Goal: Task Accomplishment & Management: Manage account settings

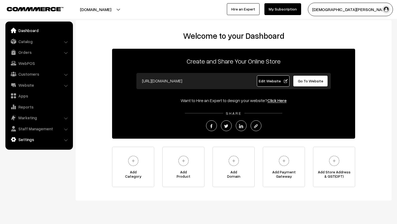
click at [21, 138] on link "Settings" at bounding box center [39, 140] width 64 height 10
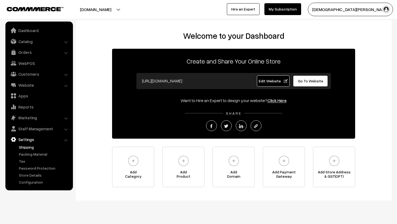
click at [26, 148] on link "Shipping" at bounding box center [44, 148] width 53 height 6
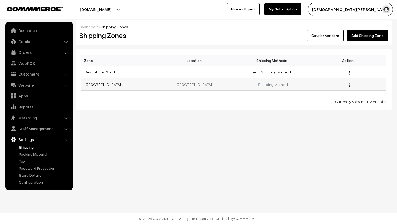
click at [96, 87] on td "[GEOGRAPHIC_DATA]" at bounding box center [119, 85] width 76 height 12
click at [86, 84] on link "[GEOGRAPHIC_DATA]" at bounding box center [102, 84] width 36 height 5
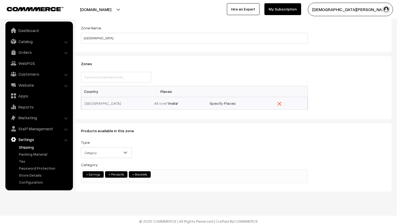
scroll to position [33, 0]
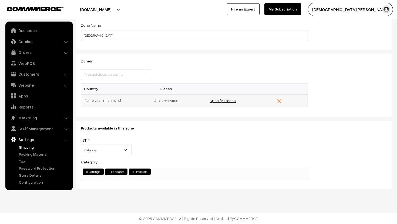
click at [220, 100] on link "Specify Places" at bounding box center [222, 100] width 26 height 5
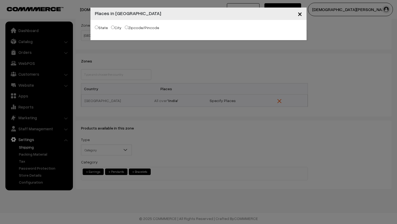
click at [97, 27] on input "State" at bounding box center [97, 28] width 4 height 4
radio input "true"
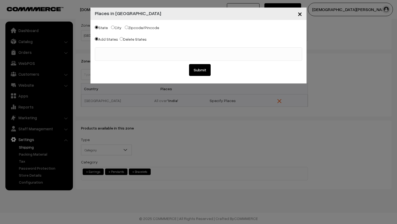
click at [111, 50] on ul at bounding box center [198, 51] width 207 height 7
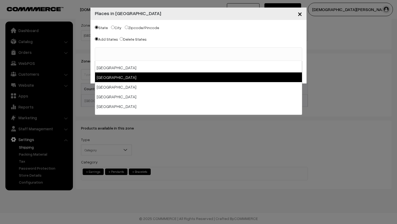
scroll to position [21, 0]
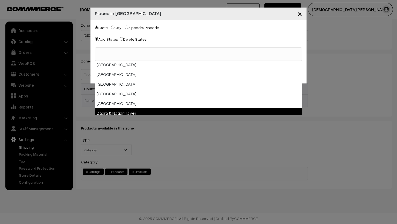
click at [163, 148] on div "× Places in India State City Zipcode/Pincode Add States Delete States Andaman &…" at bounding box center [198, 112] width 397 height 224
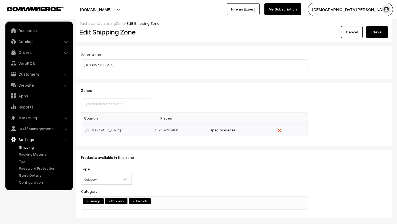
scroll to position [0, 0]
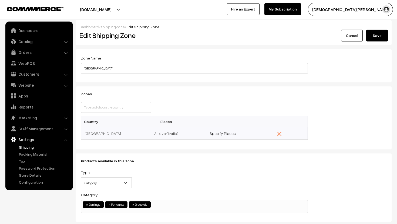
click at [378, 37] on button "Save" at bounding box center [377, 36] width 22 height 12
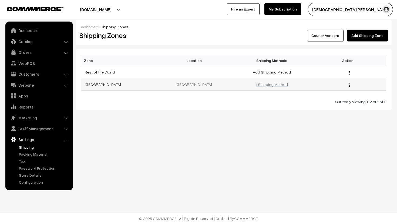
click at [276, 83] on link "1 Shipping Method" at bounding box center [272, 84] width 32 height 5
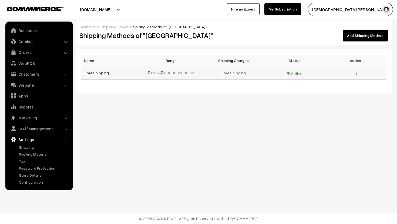
click at [356, 73] on img "button" at bounding box center [356, 74] width 1 height 4
click at [356, 73] on button "button" at bounding box center [356, 73] width 1 height 4
click at [357, 74] on div "Edit [GEOGRAPHIC_DATA]" at bounding box center [355, 73] width 55 height 6
click at [357, 74] on img "button" at bounding box center [356, 74] width 1 height 4
click at [330, 86] on link "Edit" at bounding box center [332, 81] width 46 height 12
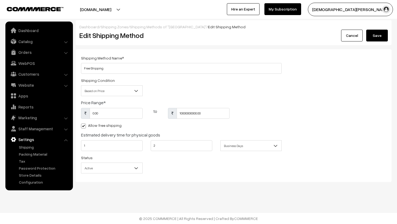
click at [129, 90] on span "Based on Price" at bounding box center [111, 90] width 61 height 9
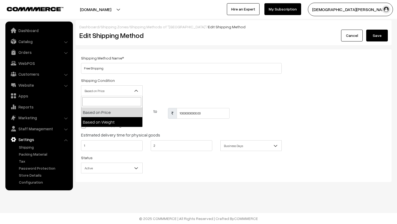
select select "weight"
type input "0"
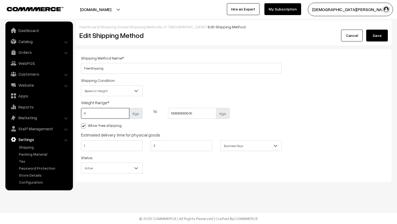
click at [105, 113] on input "0" at bounding box center [105, 113] width 48 height 11
type input "0"
click at [207, 117] on input "10000000000.00" at bounding box center [192, 113] width 48 height 11
type input "1"
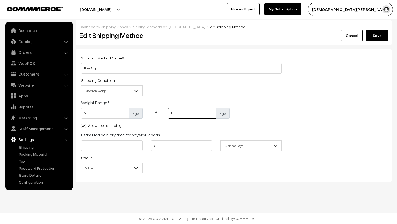
type input "1"
click at [83, 127] on span at bounding box center [83, 126] width 5 height 5
click at [83, 127] on input "Allow free shipping" at bounding box center [83, 126] width 4 height 4
checkbox input "false"
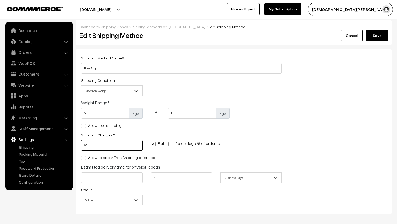
type input "60"
click at [118, 68] on input "Free Shipping" at bounding box center [181, 68] width 200 height 11
click at [91, 69] on input "Free Shipping" at bounding box center [181, 68] width 200 height 11
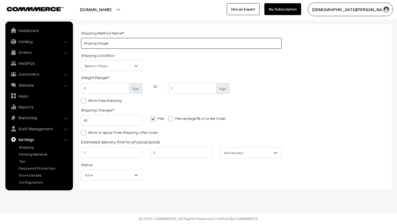
type input "Shipping Charges"
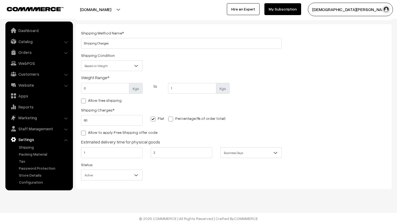
click at [132, 173] on span "Active" at bounding box center [111, 175] width 61 height 9
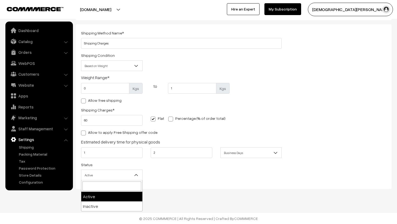
click at [170, 170] on div "Status Active Inactive Active" at bounding box center [181, 173] width 209 height 22
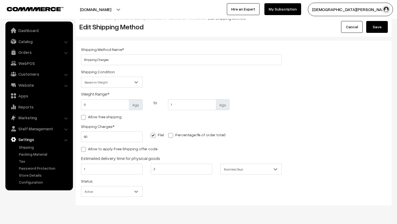
scroll to position [6, 0]
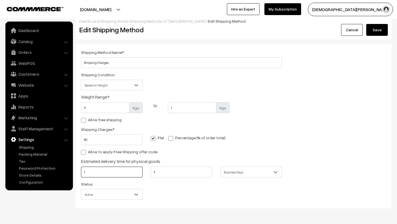
click at [125, 172] on input "1" at bounding box center [112, 172] width 62 height 11
type input "2"
click at [171, 175] on input "2" at bounding box center [182, 172] width 62 height 11
type input "3"
click at [375, 26] on button "Save" at bounding box center [377, 30] width 22 height 12
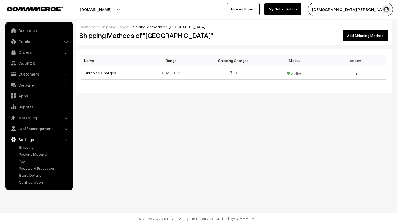
click at [367, 35] on link "Add Shipping Method" at bounding box center [364, 36] width 45 height 12
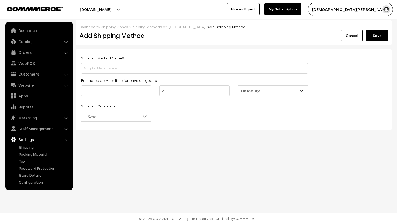
click at [350, 41] on link "Cancel" at bounding box center [352, 36] width 22 height 12
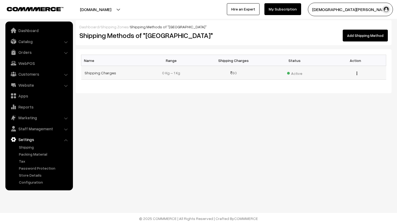
click at [356, 72] on div "Edit [GEOGRAPHIC_DATA]" at bounding box center [355, 73] width 55 height 6
click at [356, 73] on button "button" at bounding box center [356, 73] width 1 height 4
click at [341, 77] on link "Edit" at bounding box center [332, 81] width 46 height 12
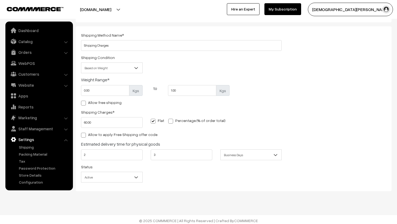
scroll to position [25, 0]
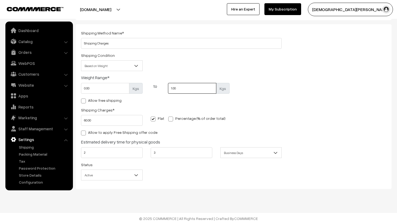
click at [198, 89] on input "1.00" at bounding box center [192, 88] width 48 height 11
type input "1"
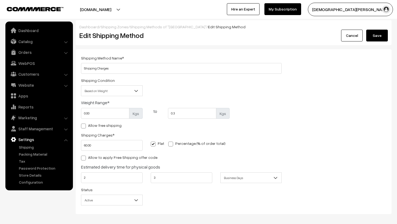
click at [369, 36] on button "Save" at bounding box center [377, 36] width 22 height 12
type input "0.30"
click at [122, 91] on span "Based on Weight" at bounding box center [111, 90] width 61 height 9
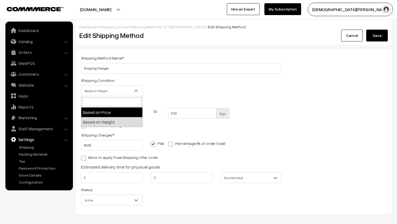
select select "price"
type input "0"
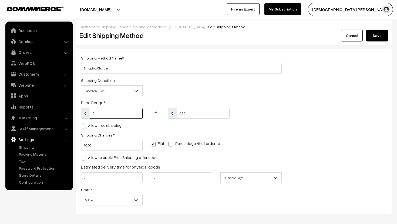
click at [111, 114] on input "0" at bounding box center [116, 113] width 53 height 11
click at [111, 90] on span "Based on Price" at bounding box center [111, 90] width 61 height 9
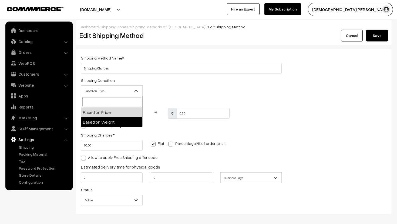
select select "weight"
type input "0"
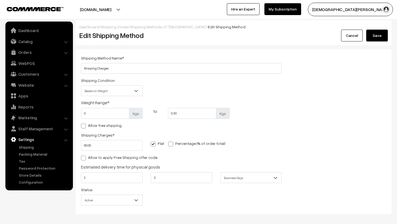
click at [376, 32] on button "Save" at bounding box center [377, 36] width 22 height 12
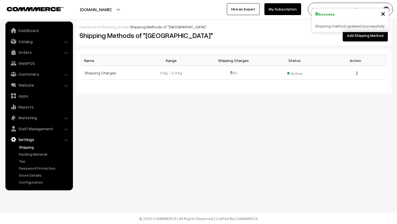
click at [25, 148] on link "Shipping" at bounding box center [44, 148] width 53 height 6
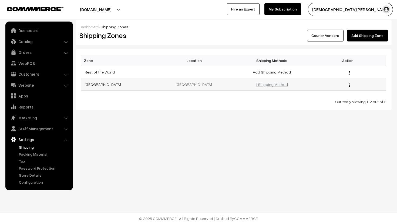
click at [282, 85] on link "1 Shipping Method" at bounding box center [272, 84] width 32 height 5
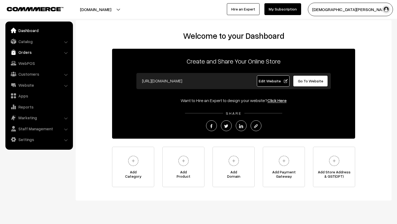
click at [26, 52] on link "Orders" at bounding box center [39, 52] width 64 height 10
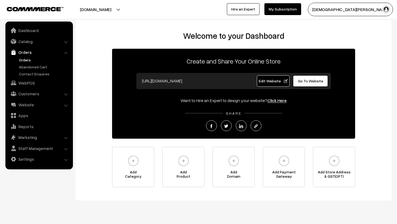
click at [25, 60] on link "Orders" at bounding box center [44, 60] width 53 height 6
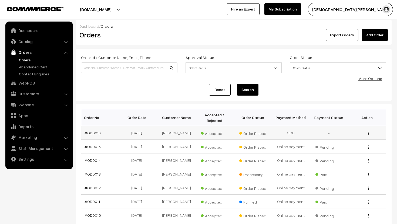
scroll to position [1, 0]
click at [306, 127] on td "COD" at bounding box center [290, 133] width 38 height 14
click at [369, 134] on div "View" at bounding box center [367, 133] width 32 height 6
click at [366, 133] on div "View" at bounding box center [367, 133] width 32 height 6
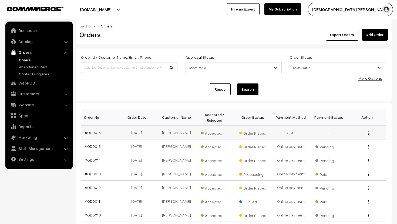
click at [368, 135] on img "button" at bounding box center [367, 134] width 1 height 4
click at [352, 141] on link "View" at bounding box center [344, 141] width 46 height 12
click at [367, 148] on img "button" at bounding box center [367, 147] width 1 height 4
click at [360, 152] on link "View" at bounding box center [344, 155] width 46 height 12
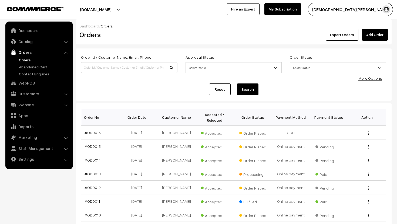
scroll to position [1, 0]
click at [367, 160] on img "button" at bounding box center [367, 161] width 1 height 4
click at [346, 169] on link "View" at bounding box center [344, 169] width 46 height 12
click at [369, 134] on button "button" at bounding box center [367, 133] width 1 height 4
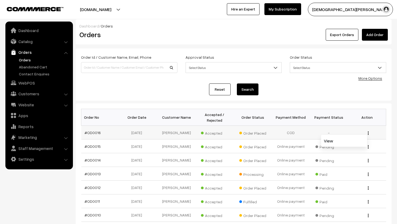
click at [369, 134] on button "button" at bounding box center [367, 133] width 1 height 4
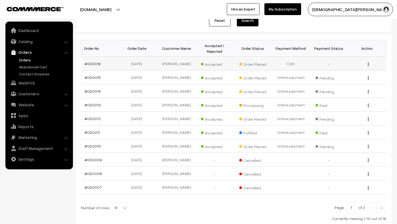
scroll to position [70, 0]
click at [24, 97] on link "Customers" at bounding box center [39, 94] width 64 height 10
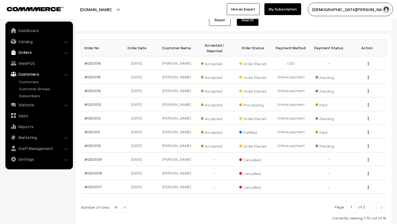
click at [27, 53] on link "Orders" at bounding box center [39, 52] width 64 height 10
click at [28, 58] on link "Orders" at bounding box center [44, 60] width 53 height 6
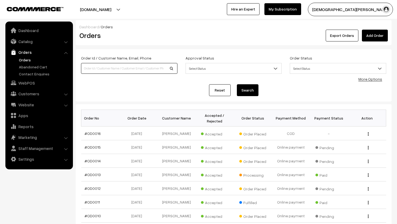
click at [144, 71] on input at bounding box center [129, 68] width 96 height 11
type input "a"
type input "harshal"
click at [237, 84] on button "Search" at bounding box center [248, 90] width 22 height 12
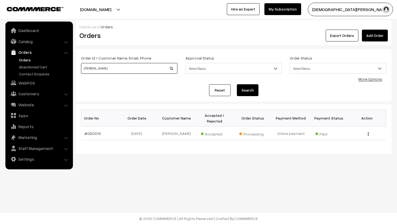
click at [106, 69] on input "harshal" at bounding box center [129, 68] width 96 height 11
type input "h"
type input "adya"
click at [237, 84] on button "Search" at bounding box center [248, 90] width 22 height 12
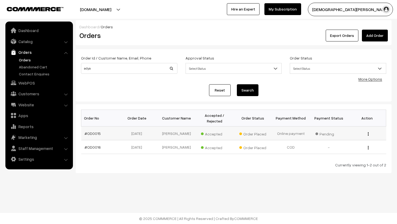
click at [369, 134] on div "View" at bounding box center [367, 134] width 32 height 6
click at [368, 134] on img "button" at bounding box center [367, 134] width 1 height 4
click at [357, 140] on link "View" at bounding box center [344, 142] width 46 height 12
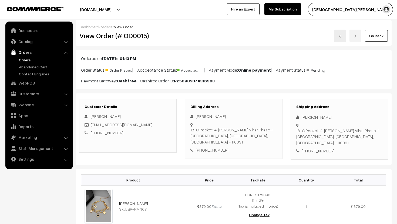
click at [310, 152] on div "Shipping Address [PERSON_NAME] [STREET_ADDRESS][PERSON_NAME] [PHONE_NUMBER]" at bounding box center [339, 129] width 98 height 61
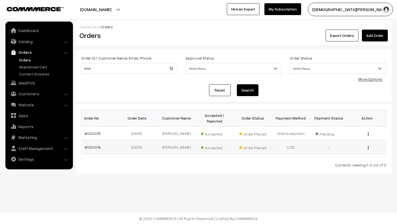
click at [367, 148] on img "button" at bounding box center [367, 148] width 1 height 4
click at [349, 149] on link "View" at bounding box center [344, 147] width 46 height 12
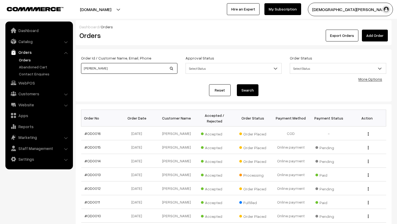
click at [131, 71] on input "harshal" at bounding box center [129, 68] width 96 height 11
type input "h"
type input "adya"
click at [237, 84] on button "Search" at bounding box center [248, 90] width 22 height 12
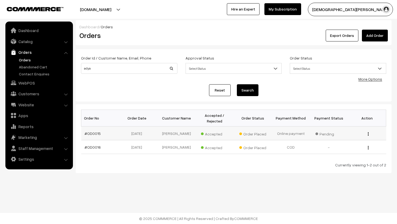
click at [366, 134] on div "View" at bounding box center [367, 134] width 32 height 6
click at [367, 135] on img "button" at bounding box center [367, 134] width 1 height 4
click at [352, 138] on link "View" at bounding box center [344, 142] width 46 height 12
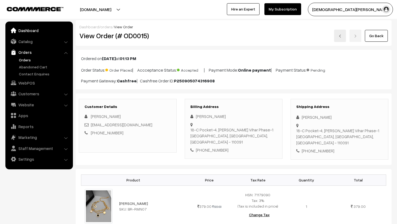
click at [23, 30] on link "Dashboard" at bounding box center [39, 31] width 64 height 10
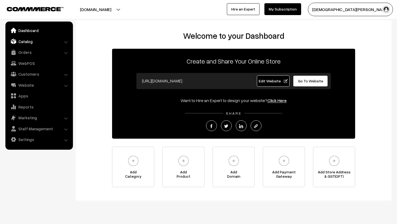
click at [31, 38] on link "Catalog" at bounding box center [39, 42] width 64 height 10
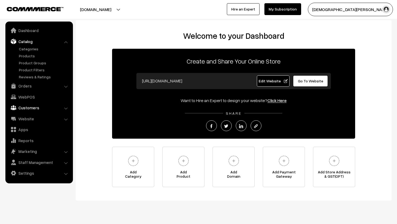
click at [37, 109] on link "Customers" at bounding box center [39, 108] width 64 height 10
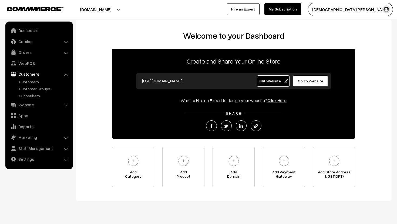
click at [37, 109] on link "Website" at bounding box center [39, 105] width 64 height 10
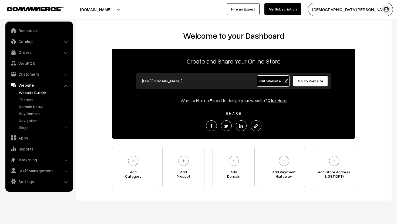
click at [34, 94] on link "Website Builder" at bounding box center [44, 93] width 53 height 6
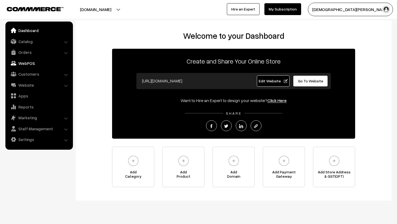
click at [29, 63] on link "WebPOS" at bounding box center [39, 64] width 64 height 10
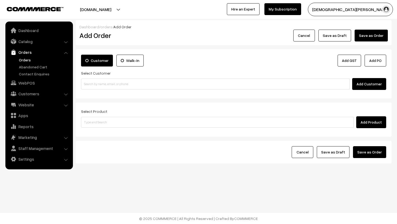
click at [65, 105] on li "Website Website Builder Authors" at bounding box center [39, 105] width 65 height 10
click at [19, 118] on link "Apps" at bounding box center [39, 116] width 64 height 10
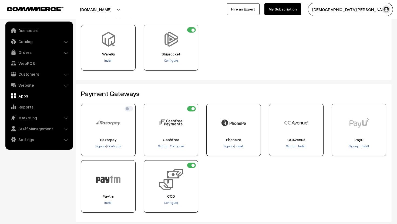
scroll to position [38, 0]
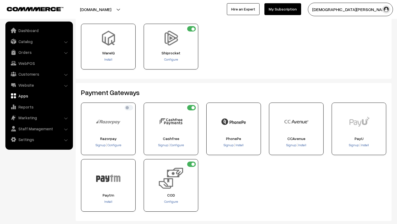
click at [175, 125] on img at bounding box center [171, 122] width 24 height 24
click at [172, 121] on img at bounding box center [171, 122] width 24 height 24
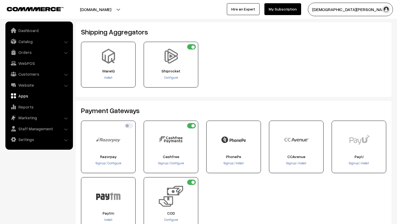
scroll to position [32, 0]
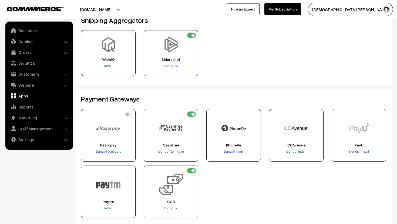
drag, startPoint x: 202, startPoint y: 107, endPoint x: 173, endPoint y: 103, distance: 29.1
click at [184, 106] on div "Payment Gateways Signup Configure Signup" at bounding box center [234, 159] width 316 height 138
click at [37, 49] on link "Orders" at bounding box center [39, 52] width 64 height 10
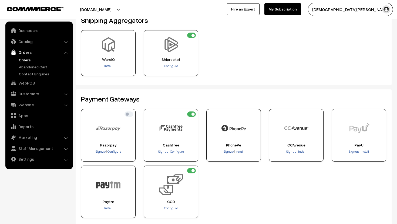
click at [29, 58] on link "Orders" at bounding box center [44, 60] width 53 height 6
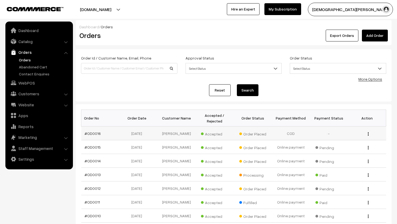
click at [368, 134] on img "button" at bounding box center [367, 134] width 1 height 4
click at [368, 163] on img "button" at bounding box center [367, 162] width 1 height 4
click at [357, 169] on link "View" at bounding box center [344, 170] width 46 height 12
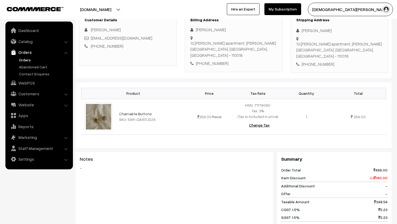
scroll to position [88, 0]
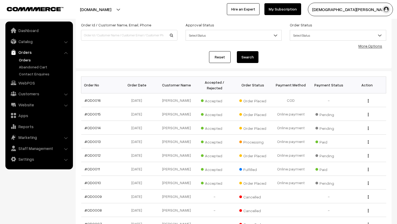
scroll to position [33, 0]
click at [369, 171] on div "View" at bounding box center [367, 170] width 32 height 6
click at [367, 169] on button "button" at bounding box center [367, 170] width 1 height 4
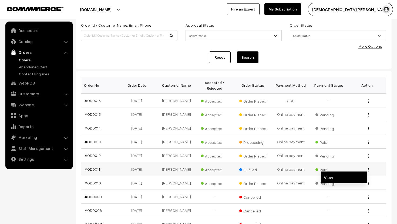
click at [356, 175] on link "View" at bounding box center [344, 178] width 46 height 12
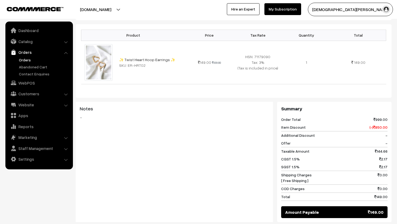
scroll to position [151, 0]
